Goal: Transaction & Acquisition: Purchase product/service

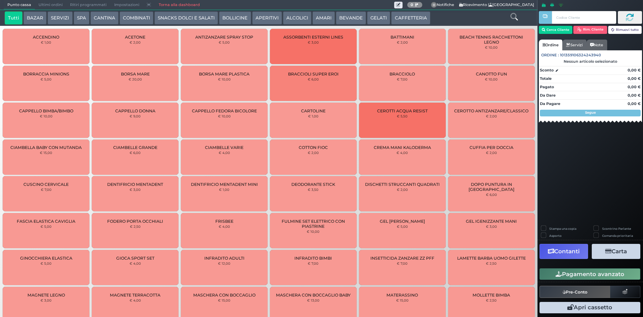
click at [313, 16] on button "AMARI" at bounding box center [324, 17] width 22 height 13
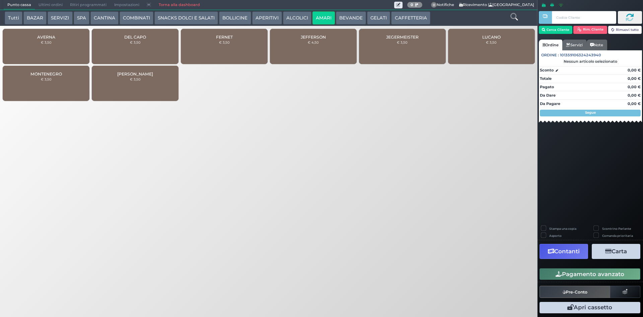
click at [107, 47] on div "DEL CAPO € 3,50" at bounding box center [135, 46] width 87 height 35
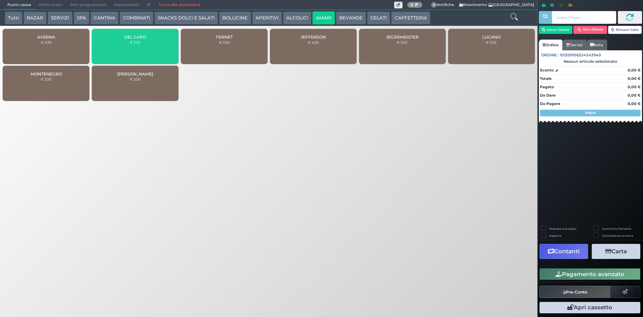
click at [136, 46] on div "DEL CAPO € 3,50" at bounding box center [135, 46] width 87 height 35
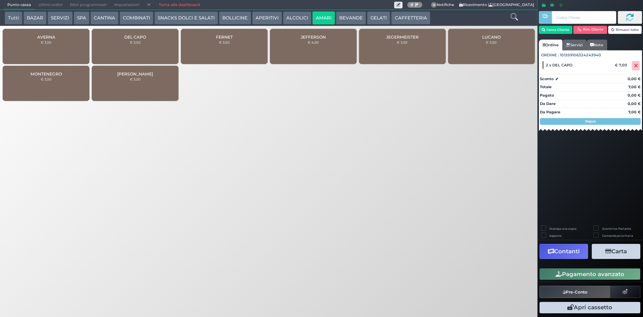
click at [370, 17] on button "GELATI" at bounding box center [378, 17] width 23 height 13
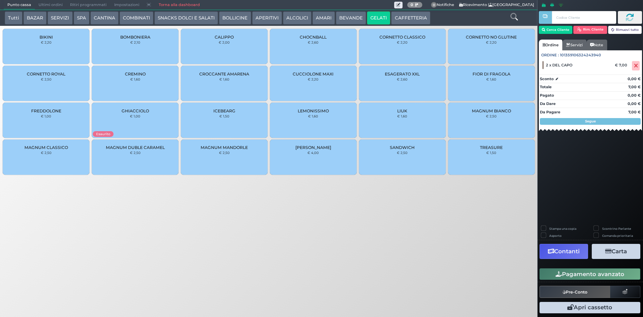
click at [416, 123] on div "LIUK € 1,60" at bounding box center [402, 120] width 87 height 35
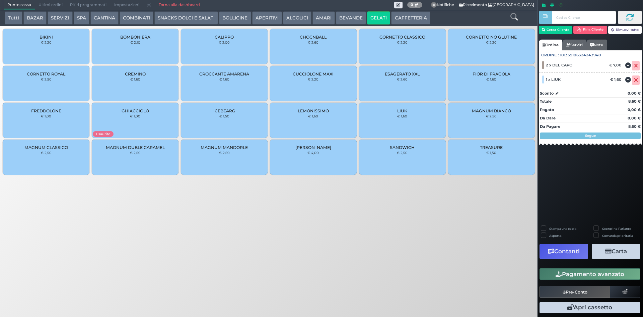
click at [543, 225] on div "Stampa una copia Scontrino Parlante Asporto Comanda prioritaria Contanti Carta …" at bounding box center [591, 268] width 106 height 95
click at [549, 229] on label "Stampa una copia" at bounding box center [562, 228] width 27 height 4
checkbox input "true"
click at [618, 259] on div "Contanti Carta" at bounding box center [590, 251] width 105 height 19
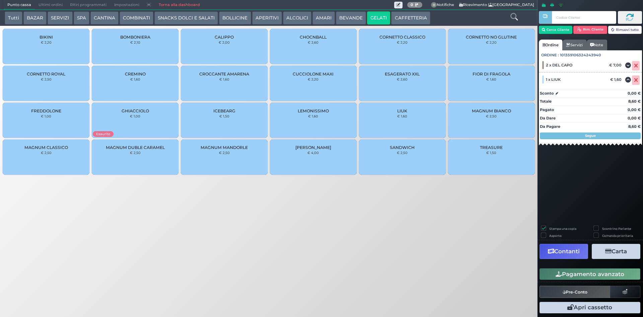
click at [618, 253] on button "Carta" at bounding box center [616, 251] width 49 height 15
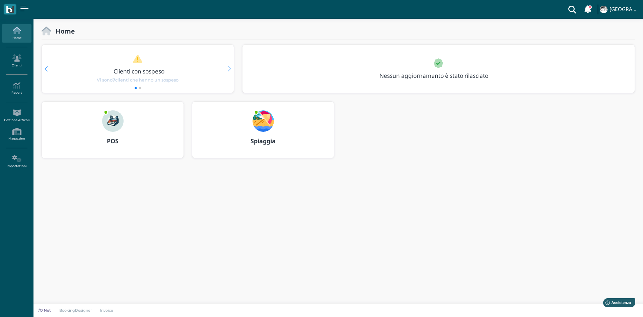
click at [275, 120] on div at bounding box center [263, 117] width 32 height 30
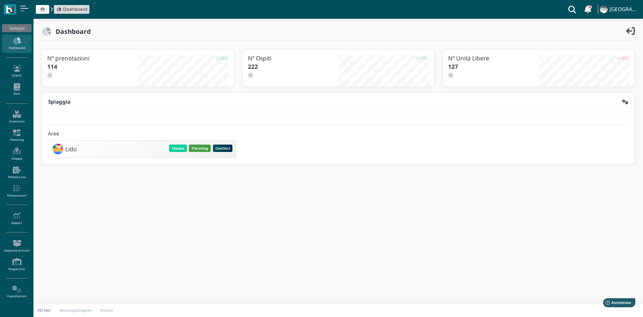
click at [200, 150] on button "Planning" at bounding box center [200, 147] width 22 height 7
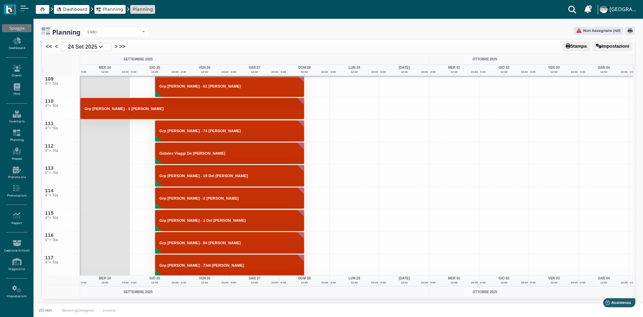
scroll to position [2412, 0]
